Goal: Transaction & Acquisition: Purchase product/service

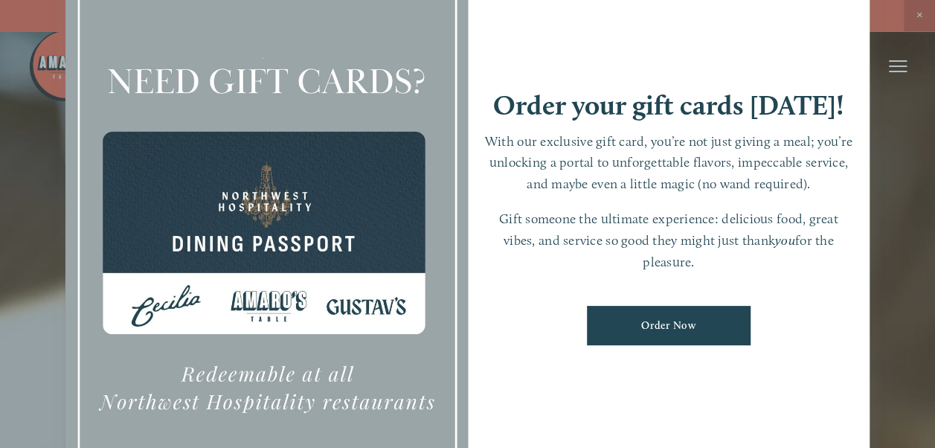
drag, startPoint x: 900, startPoint y: 157, endPoint x: 910, endPoint y: 54, distance: 103.1
click at [903, 150] on div at bounding box center [467, 224] width 935 height 448
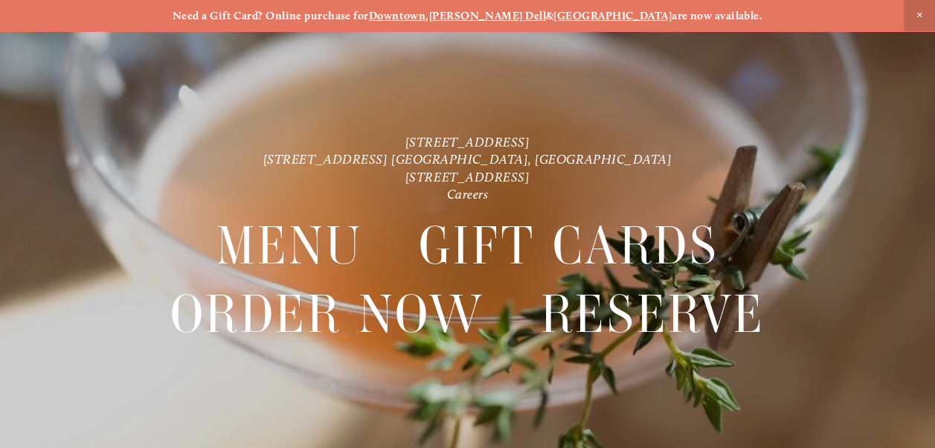
scroll to position [31, 0]
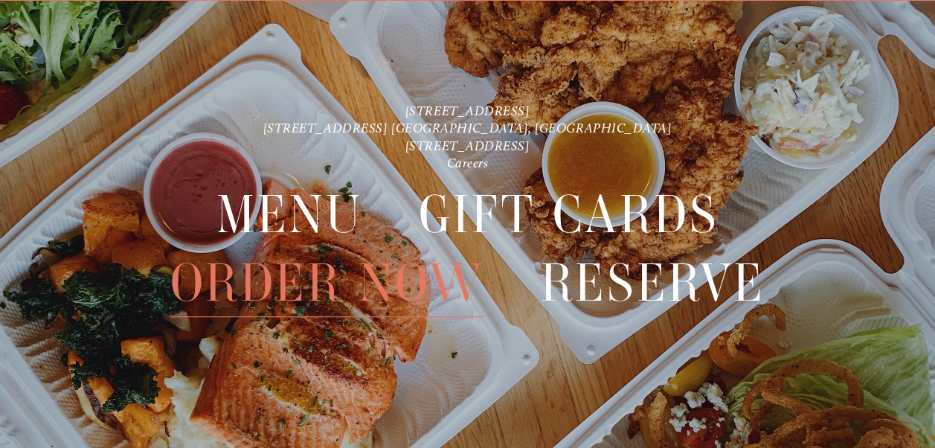
click at [417, 287] on span "Order Now" at bounding box center [327, 283] width 315 height 68
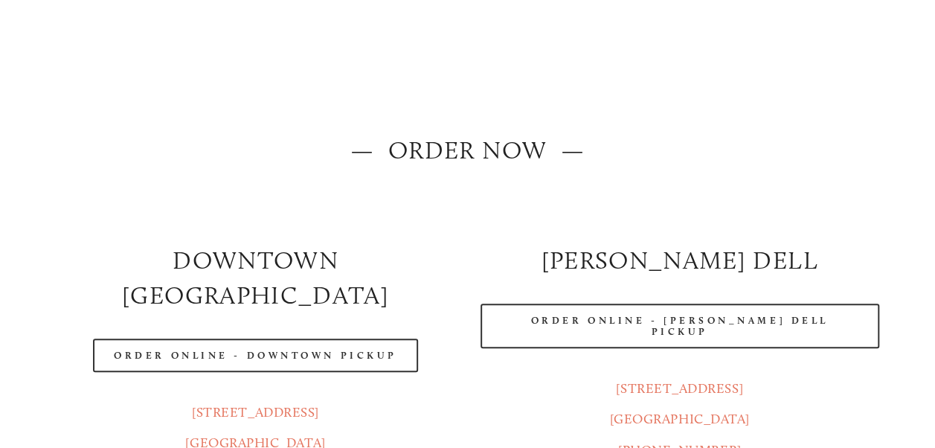
scroll to position [223, 0]
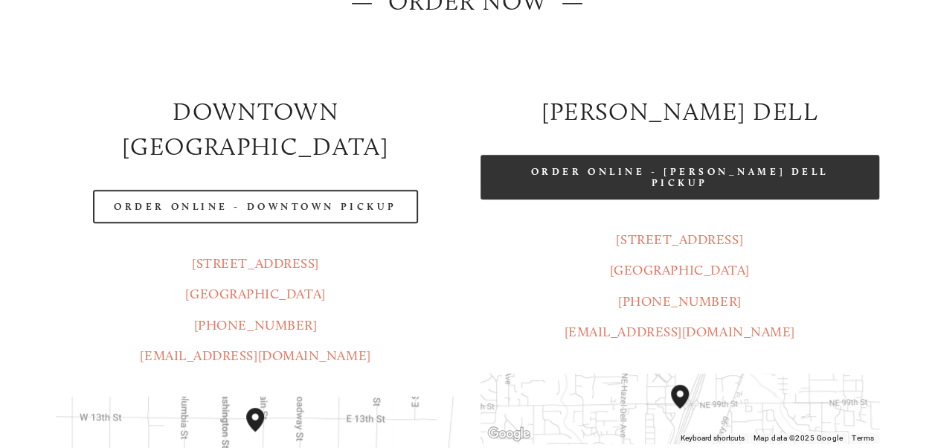
click at [758, 175] on link "Order Online - [PERSON_NAME] Dell Pickup" at bounding box center [680, 177] width 399 height 45
